Goal: Information Seeking & Learning: Learn about a topic

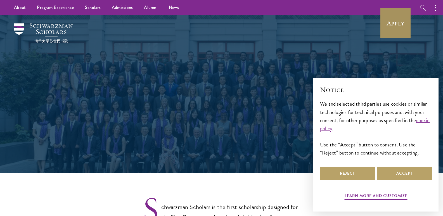
select select
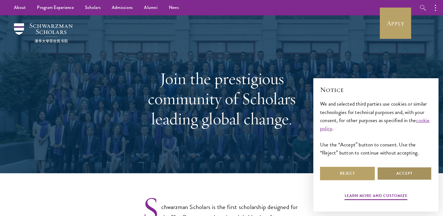
click at [408, 177] on button "Accept" at bounding box center [404, 173] width 55 height 13
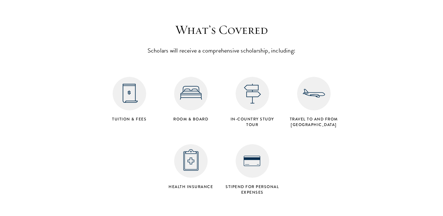
scroll to position [892, 0]
click at [126, 91] on img at bounding box center [130, 93] width 34 height 34
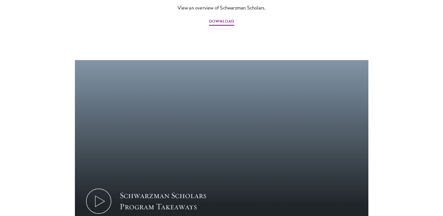
scroll to position [504, 0]
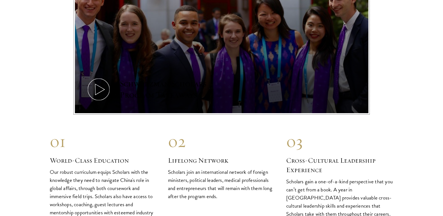
click at [99, 78] on icon at bounding box center [98, 89] width 25 height 25
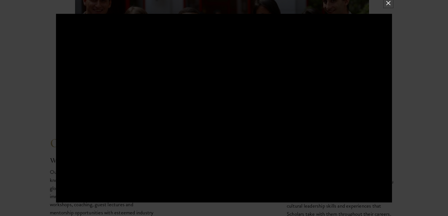
click at [387, 4] on button at bounding box center [387, 2] width 7 height 7
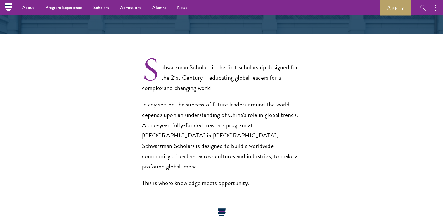
scroll to position [0, 0]
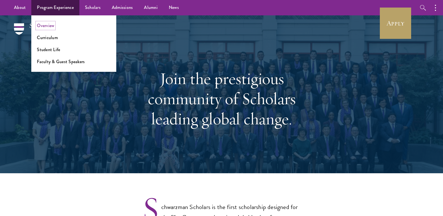
click at [52, 26] on link "Overview" at bounding box center [45, 25] width 17 height 6
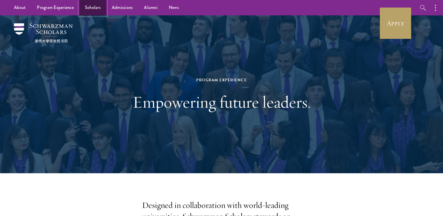
click at [89, 10] on link "Scholars" at bounding box center [92, 7] width 27 height 15
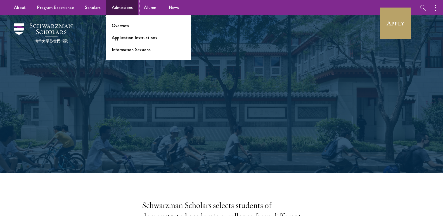
click at [114, 8] on link "Admissions" at bounding box center [122, 7] width 32 height 15
click at [120, 25] on link "Overview" at bounding box center [120, 25] width 17 height 6
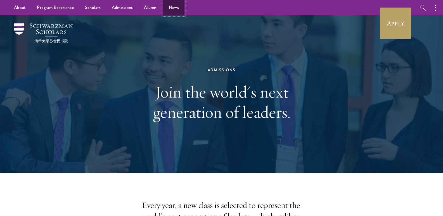
click at [173, 7] on link "News" at bounding box center [173, 7] width 21 height 15
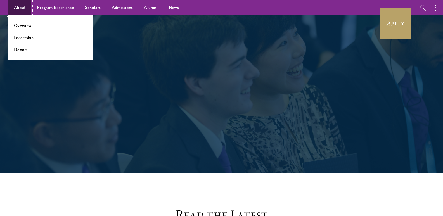
click at [22, 6] on link "About" at bounding box center [19, 7] width 23 height 15
click at [25, 26] on link "Overview" at bounding box center [22, 25] width 17 height 6
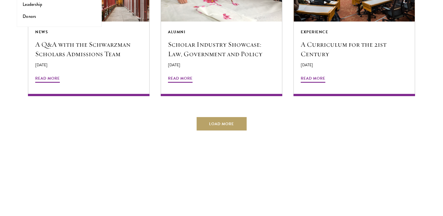
scroll to position [1231, 0]
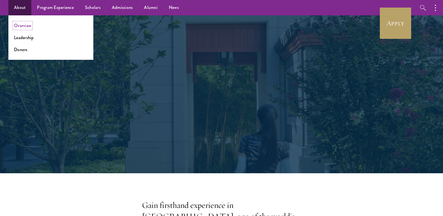
click at [29, 27] on link "Overview" at bounding box center [22, 25] width 17 height 6
